Goal: Task Accomplishment & Management: Manage account settings

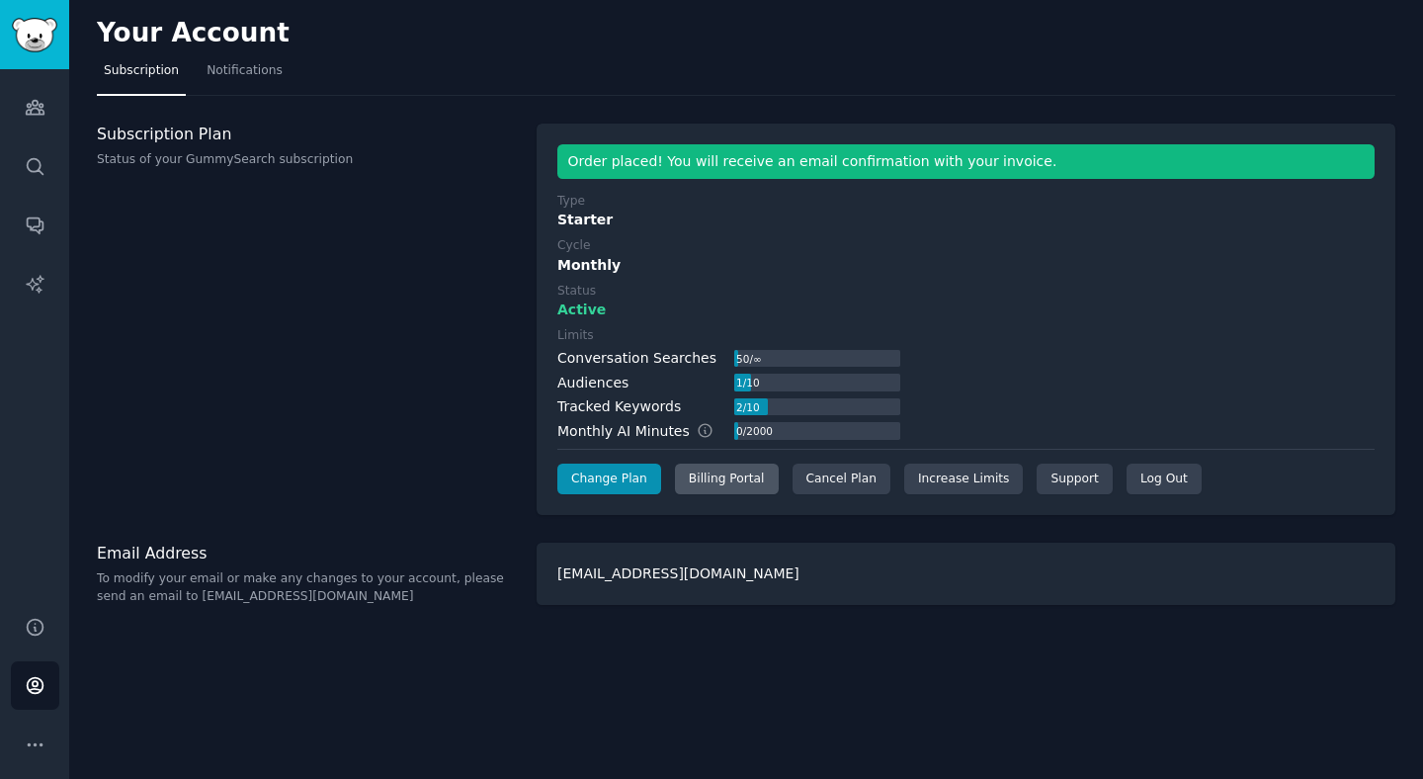
click at [731, 479] on div "Billing Portal" at bounding box center [727, 480] width 104 height 32
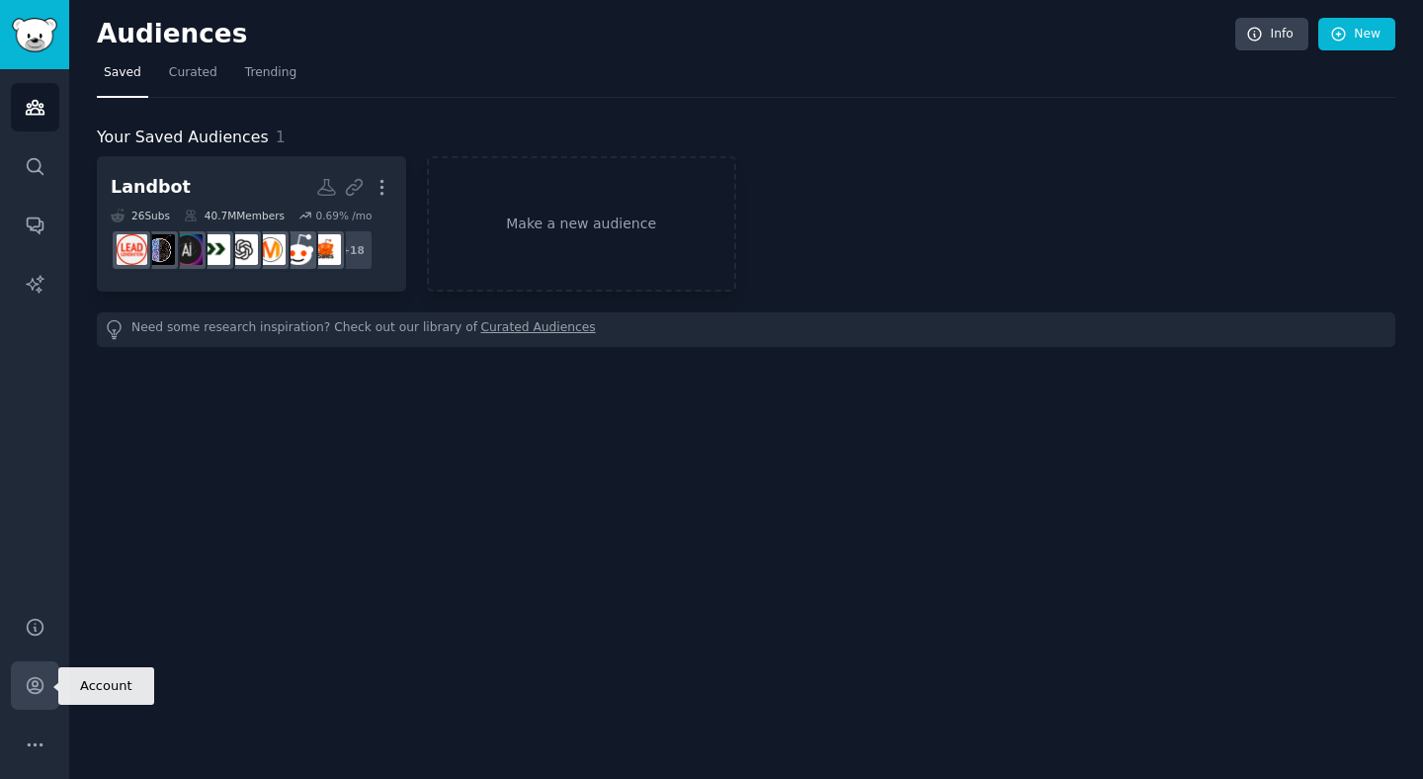
click at [37, 684] on icon "Sidebar" at bounding box center [35, 686] width 16 height 16
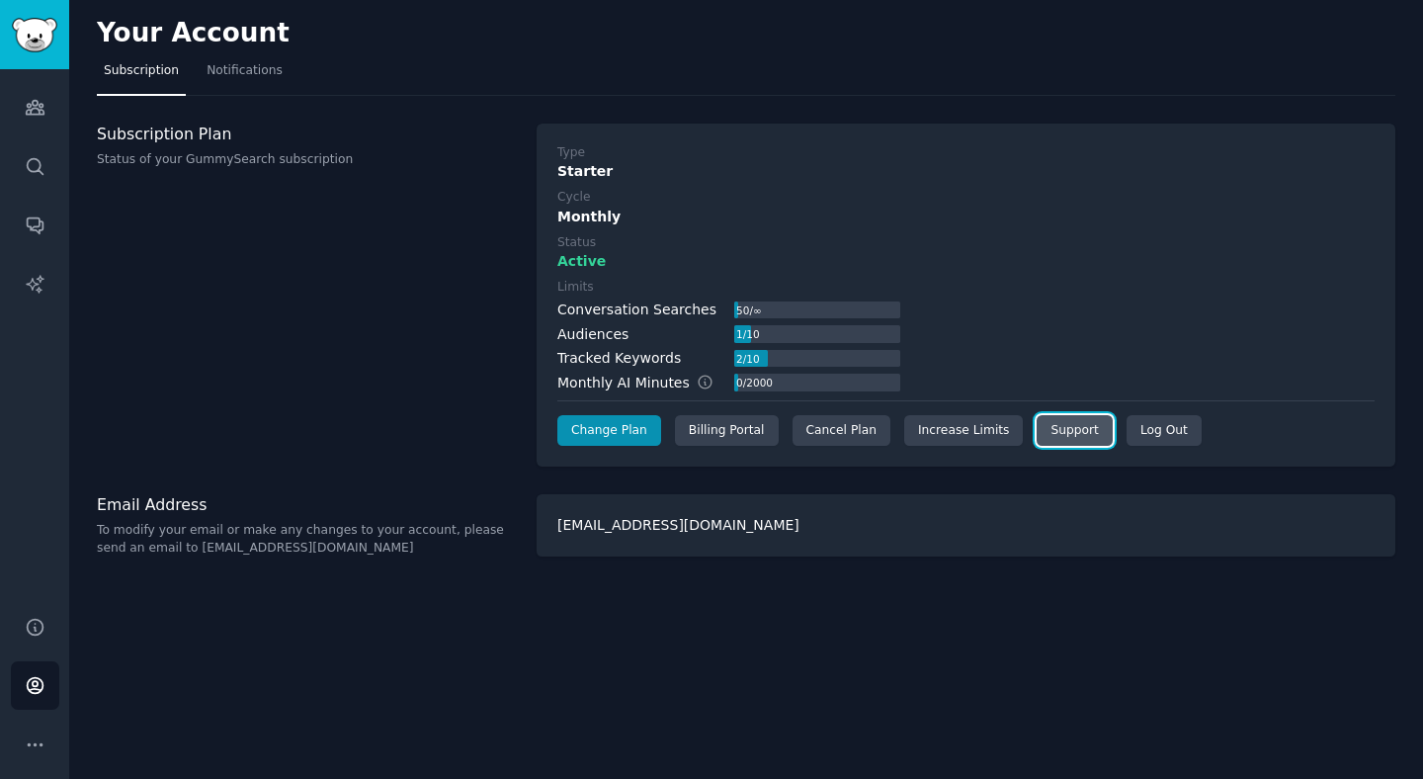
click at [1079, 424] on link "Support" at bounding box center [1074, 431] width 75 height 32
